Goal: Use online tool/utility

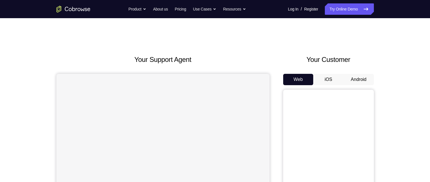
click at [364, 77] on button "Android" at bounding box center [359, 79] width 30 height 11
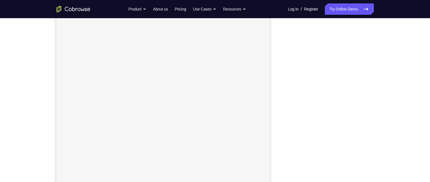
scroll to position [77, 0]
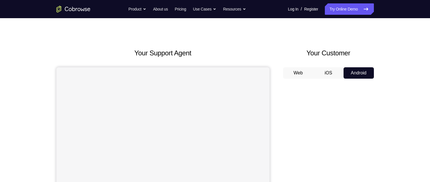
scroll to position [6, 0]
